Goal: Task Accomplishment & Management: Use online tool/utility

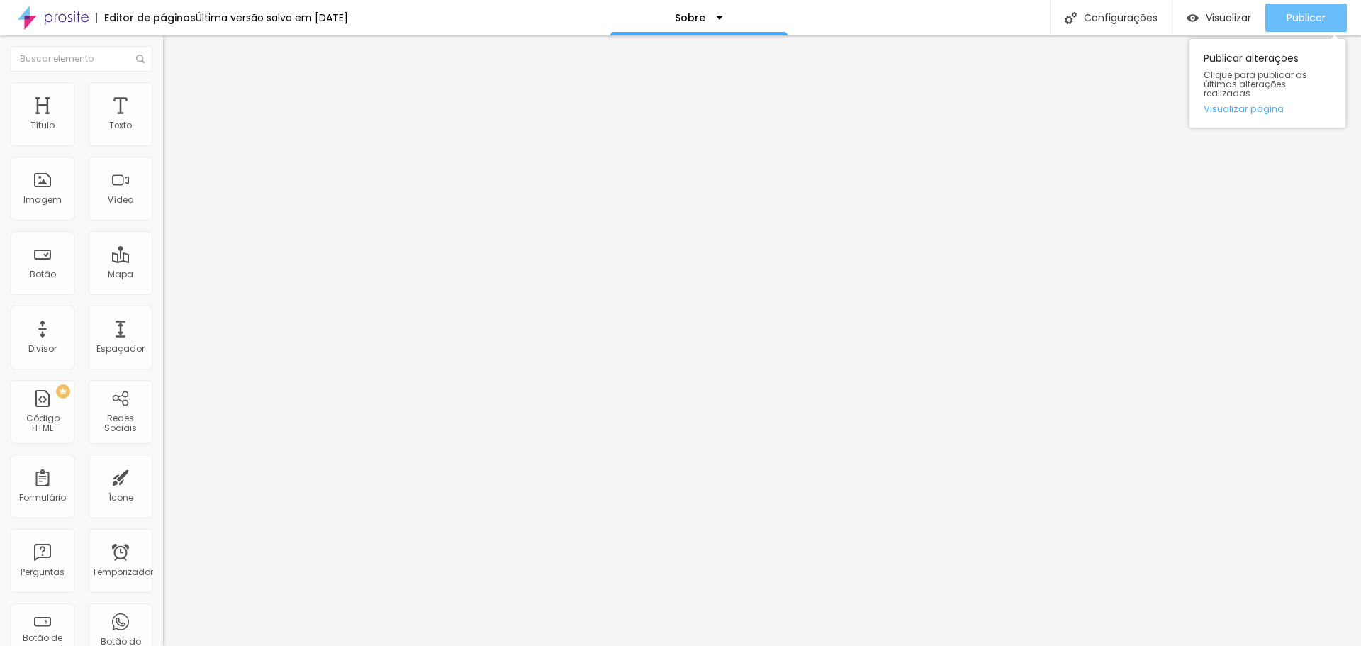
click at [1300, 13] on font "Publicar" at bounding box center [1305, 18] width 39 height 14
click at [1317, 17] on font "Publicar" at bounding box center [1305, 18] width 39 height 14
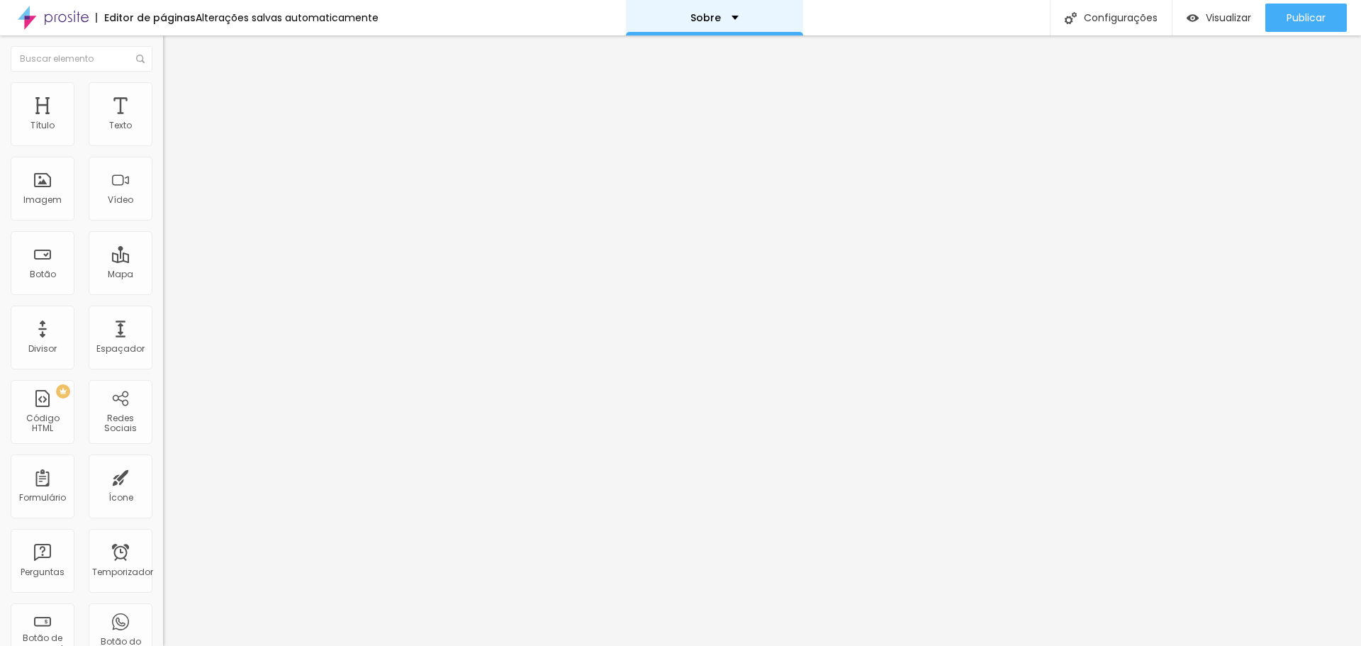
click at [707, 16] on font "Sobre" at bounding box center [705, 18] width 30 height 14
click at [658, 44] on link "Contato" at bounding box center [635, 43] width 46 height 15
click at [176, 98] on font "Estilo" at bounding box center [187, 92] width 22 height 12
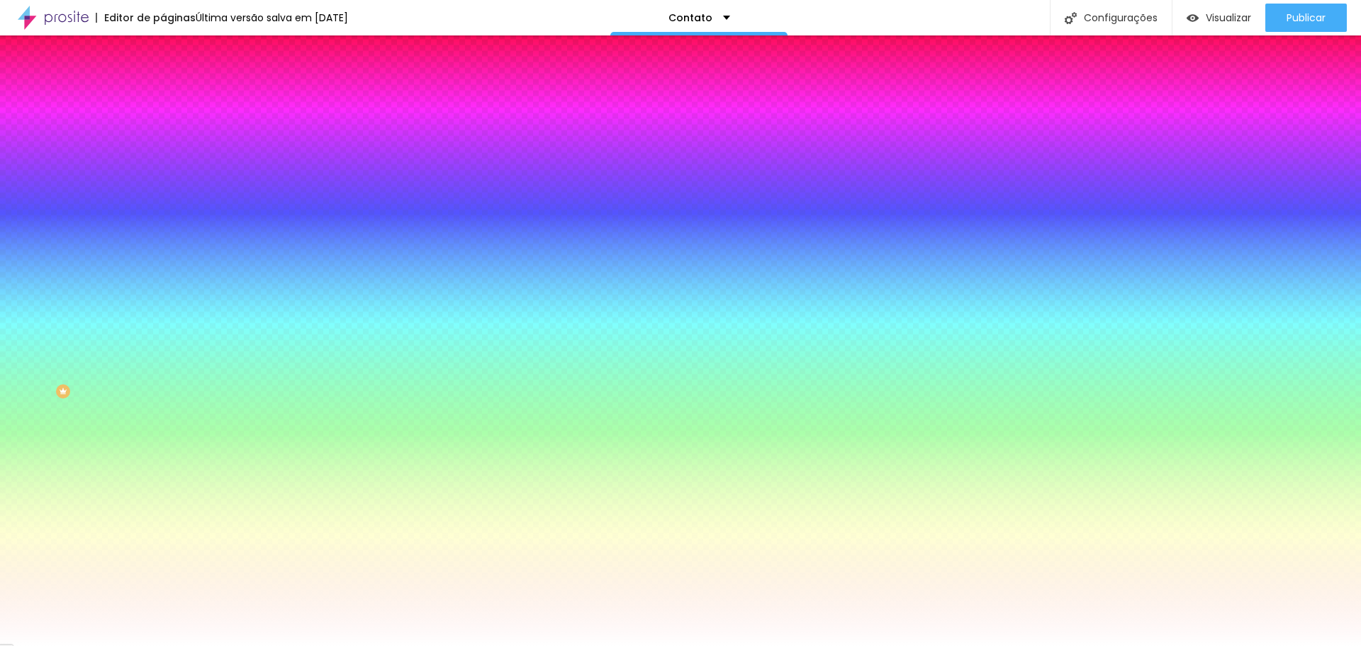
click at [174, 50] on img "button" at bounding box center [179, 51] width 11 height 11
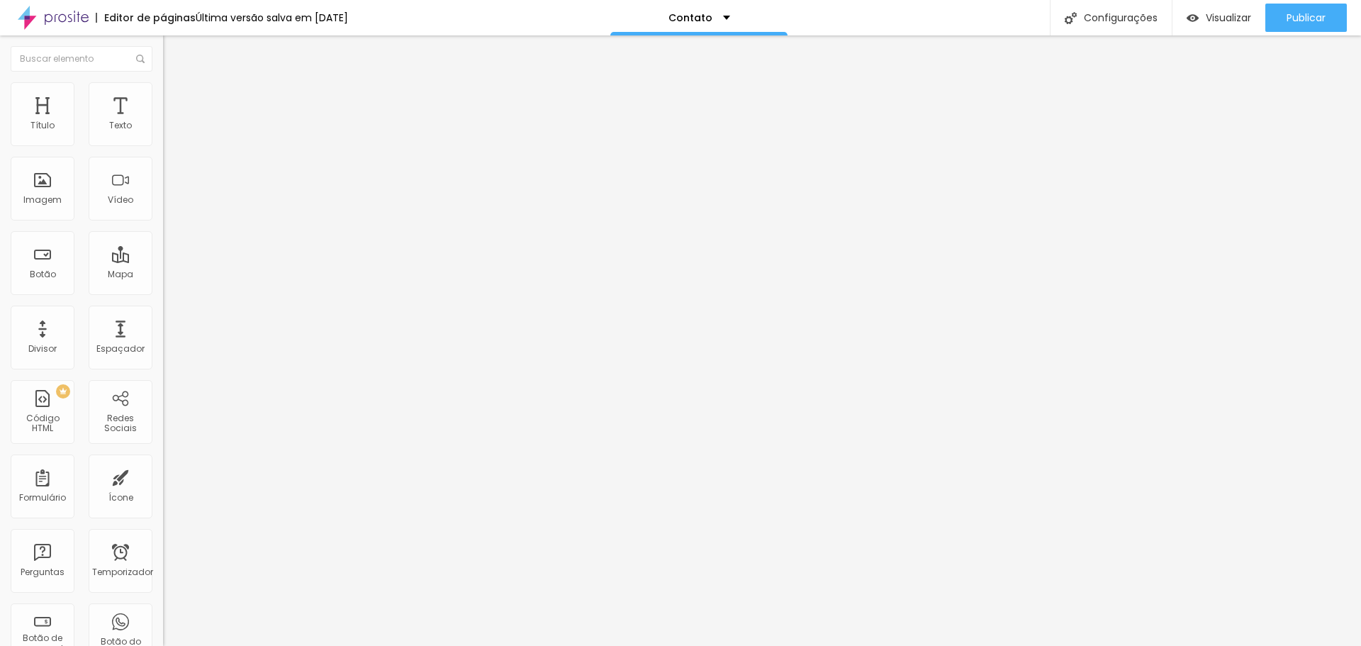
click at [153, 17] on font "Editor de páginas" at bounding box center [149, 18] width 91 height 14
click at [80, 18] on img at bounding box center [53, 17] width 71 height 35
